Goal: Information Seeking & Learning: Learn about a topic

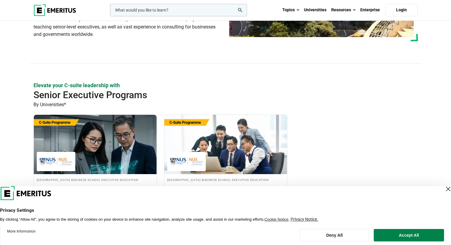
scroll to position [119, 0]
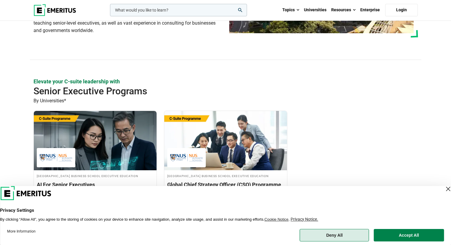
drag, startPoint x: 363, startPoint y: 231, endPoint x: 359, endPoint y: 236, distance: 5.9
click at [359, 235] on button "Deny All" at bounding box center [334, 235] width 69 height 12
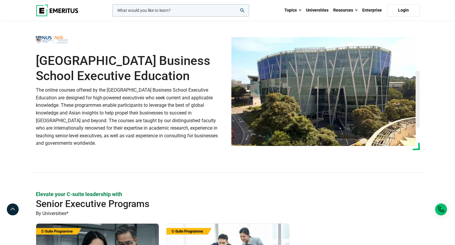
scroll to position [0, 0]
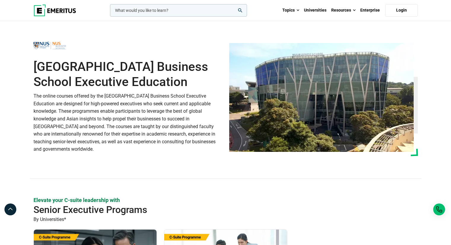
click at [193, 10] on input "woocommerce-product-search-field-0" at bounding box center [178, 10] width 137 height 12
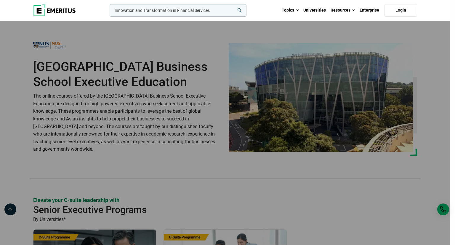
type input "Innovation and Transformation in Financial Services"
click at [108, 12] on button "search" at bounding box center [108, 12] width 0 height 0
click at [239, 11] on icon "search" at bounding box center [240, 10] width 4 height 4
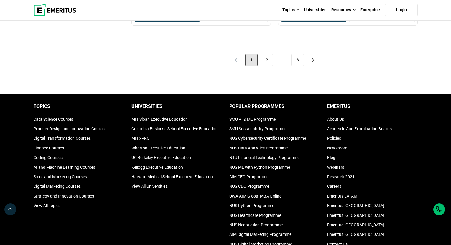
scroll to position [1365, 0]
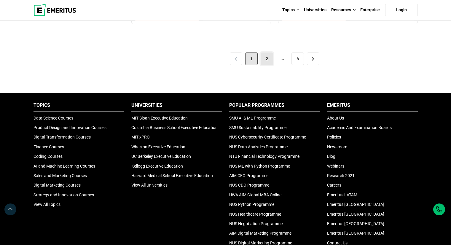
click at [265, 61] on link "2" at bounding box center [266, 58] width 12 height 12
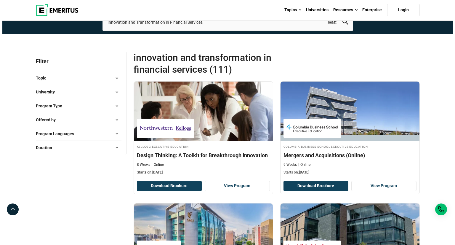
scroll to position [30, 0]
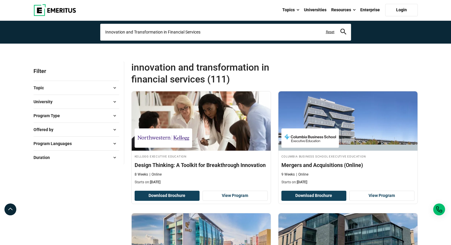
click at [219, 32] on input "Innovation and Transformation in Financial Services" at bounding box center [225, 32] width 251 height 17
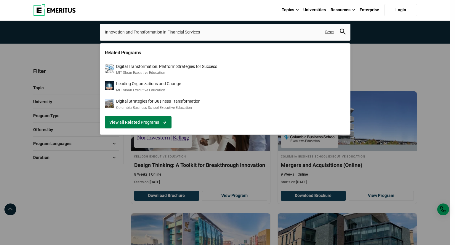
click at [148, 118] on link "View all Related Programs" at bounding box center [138, 122] width 67 height 12
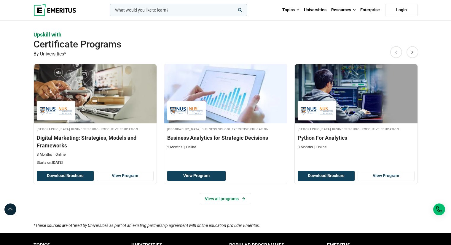
scroll to position [593, 0]
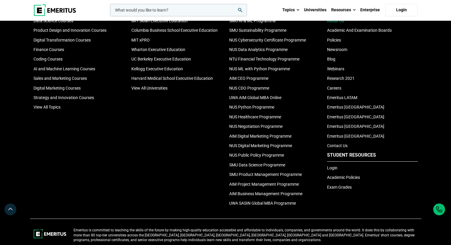
click at [337, 23] on link "About Us" at bounding box center [335, 20] width 17 height 5
